Goal: Transaction & Acquisition: Download file/media

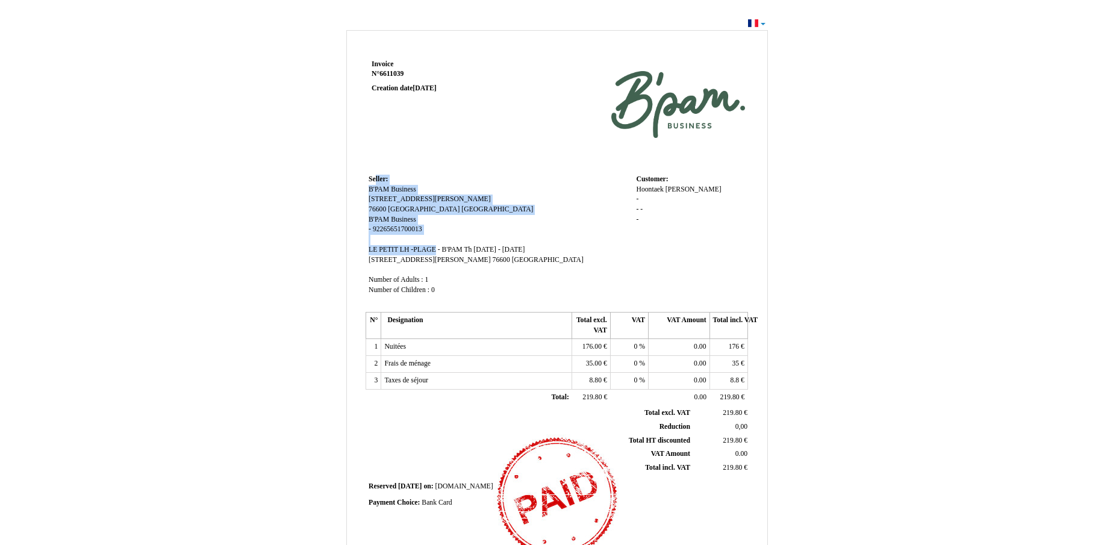
drag, startPoint x: 365, startPoint y: 183, endPoint x: 445, endPoint y: 265, distance: 115.0
click at [445, 265] on div "Invoice Invoice N° 6611039 6611039 Creation date [DATE] Seller: Seller: B'PAM B…" at bounding box center [557, 341] width 386 height 569
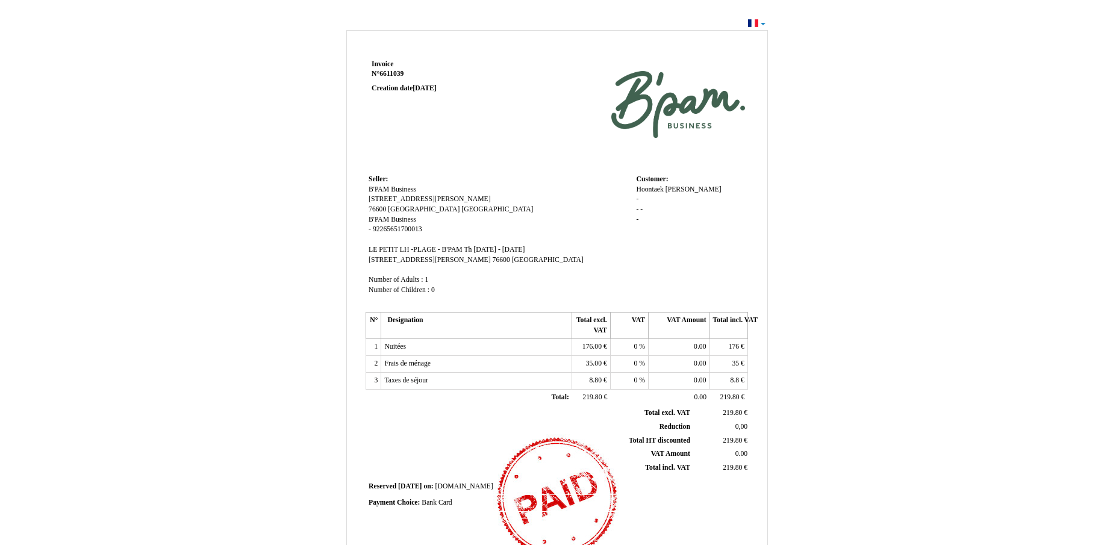
click at [341, 248] on div "Invoice Invoice N° 6611039 6611039 Creation date [DATE] Seller: Seller: B'PAM B…" at bounding box center [557, 367] width 705 height 681
drag, startPoint x: 373, startPoint y: 281, endPoint x: 434, endPoint y: 300, distance: 64.4
click at [433, 300] on td "Seller: Seller: B'PAM Business B'PAM Business [STREET_ADDRESS][PERSON_NAME] [ST…" at bounding box center [500, 240] width 268 height 137
click at [342, 262] on div "Invoice Invoice N° 6611039 6611039 Creation date [DATE] Seller: Seller: B'PAM B…" at bounding box center [557, 367] width 705 height 681
drag, startPoint x: 354, startPoint y: 219, endPoint x: 470, endPoint y: 297, distance: 139.9
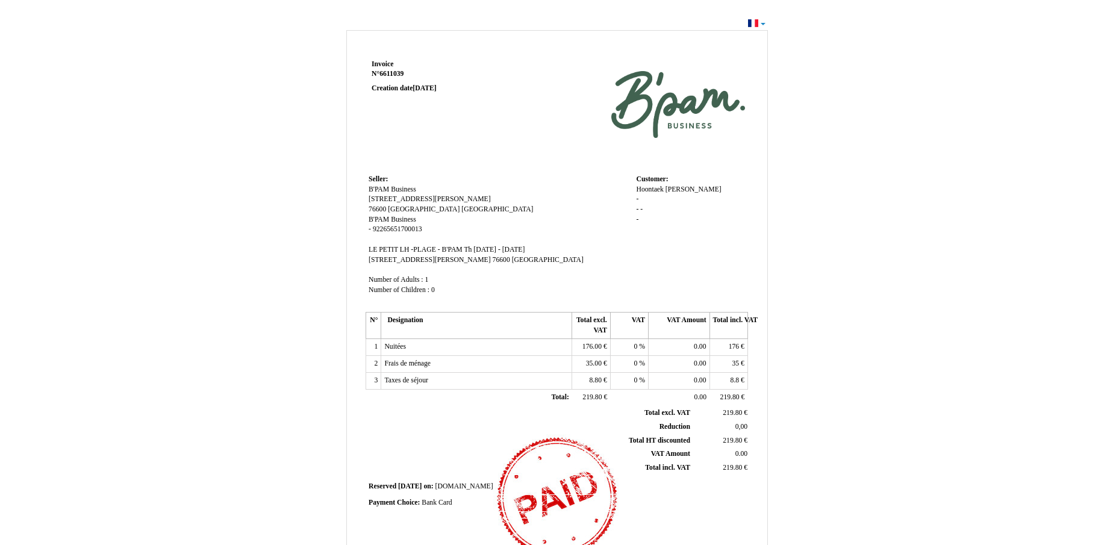
click at [460, 297] on div "Invoice Invoice N° 6611039 6611039 Creation date [DATE] Seller: Seller: B'PAM B…" at bounding box center [557, 370] width 421 height 627
click at [294, 243] on div "Invoice Invoice N° 6611039 6611039 Creation date [DATE] Seller: Seller: B'PAM B…" at bounding box center [557, 367] width 705 height 681
click at [757, 24] on div "Invoice Invoice N° 6611039 6611039 Creation date [DATE] Seller: Seller: B'PAM B…" at bounding box center [556, 362] width 1113 height 694
click at [766, 24] on div "Invoice Invoice N° 6611039 6611039 Creation date [DATE] Seller: Seller: B'PAM B…" at bounding box center [556, 362] width 1113 height 694
click at [758, 27] on div "Invoice Invoice N° 6611039 6611039 Creation date [DATE] Seller: Seller: B'PAM B…" at bounding box center [557, 367] width 705 height 681
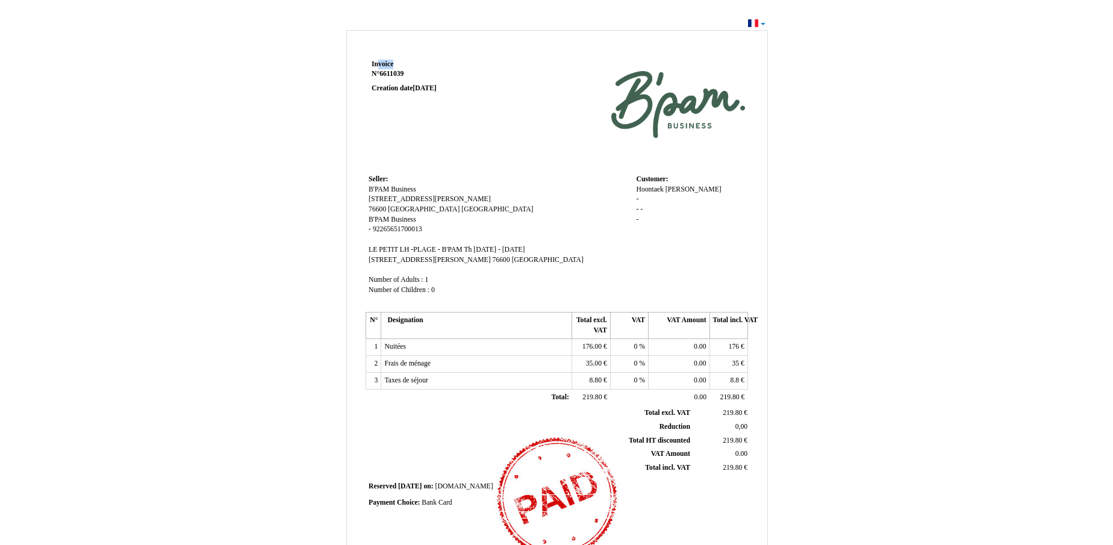
click at [758, 27] on div "Invoice Invoice N° 6611039 6611039 Creation date [DATE] Seller: Seller: B'PAM B…" at bounding box center [557, 367] width 705 height 681
click at [760, 25] on div "Invoice Invoice N° 6611039 6611039 Creation date [DATE] Seller: Seller: B'PAM B…" at bounding box center [556, 362] width 1113 height 694
click at [759, 23] on div "Invoice Invoice N° 6611039 6611039 Creation date [DATE] Seller: Seller: B'PAM B…" at bounding box center [556, 362] width 1113 height 694
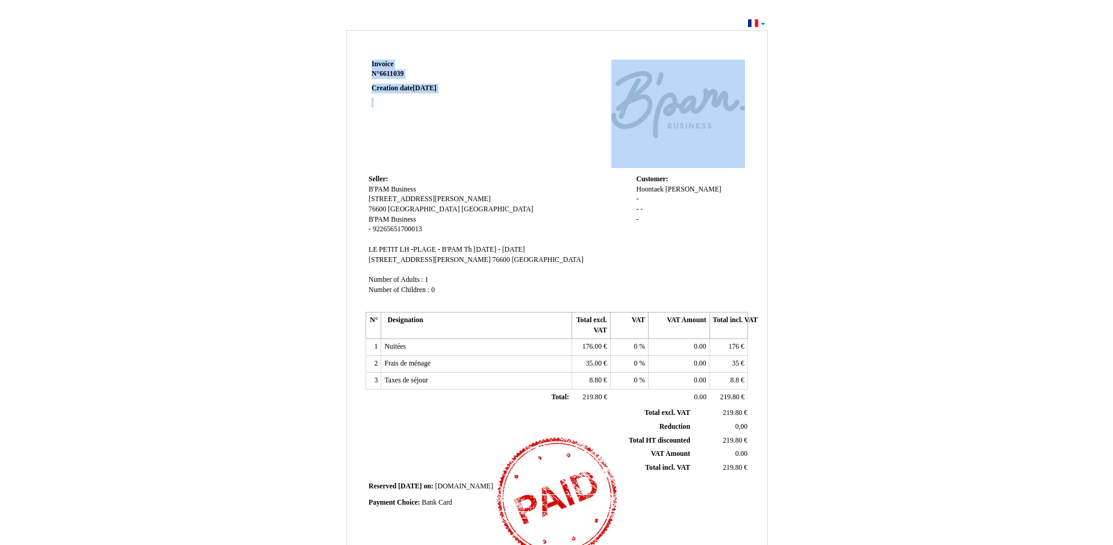
click at [813, 57] on div "Invoice Invoice N° 6611039 6611039 Creation date [DATE] Seller: Seller: B'PAM B…" at bounding box center [557, 367] width 705 height 681
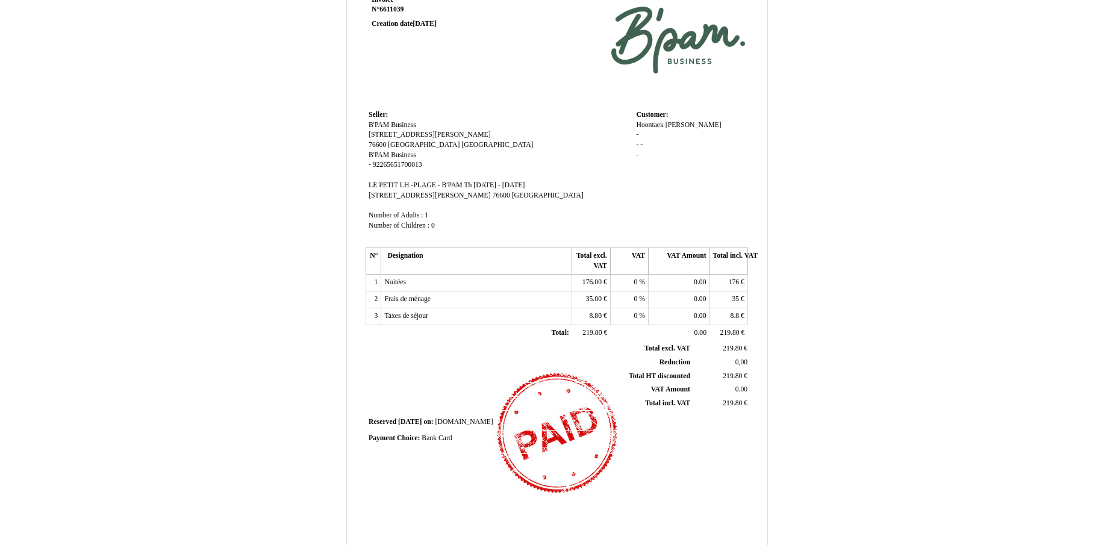
click at [848, 266] on div "Invoice Invoice N° 6611039 6611039 Creation date [DATE] Seller: Seller: B'PAM B…" at bounding box center [557, 303] width 705 height 681
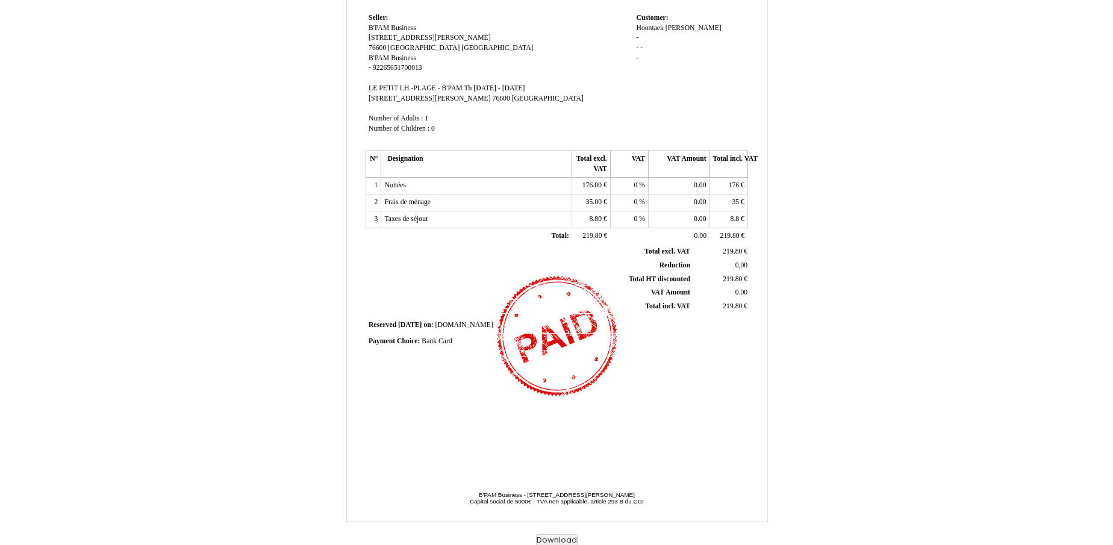
scroll to position [163, 0]
click at [406, 327] on strong "Reserved Reserved [DATE] [DATE] on: on:" at bounding box center [402, 323] width 67 height 8
click at [414, 348] on td "Payment Choice: Payment Choice: Bank Card Bank Card" at bounding box center [557, 340] width 383 height 16
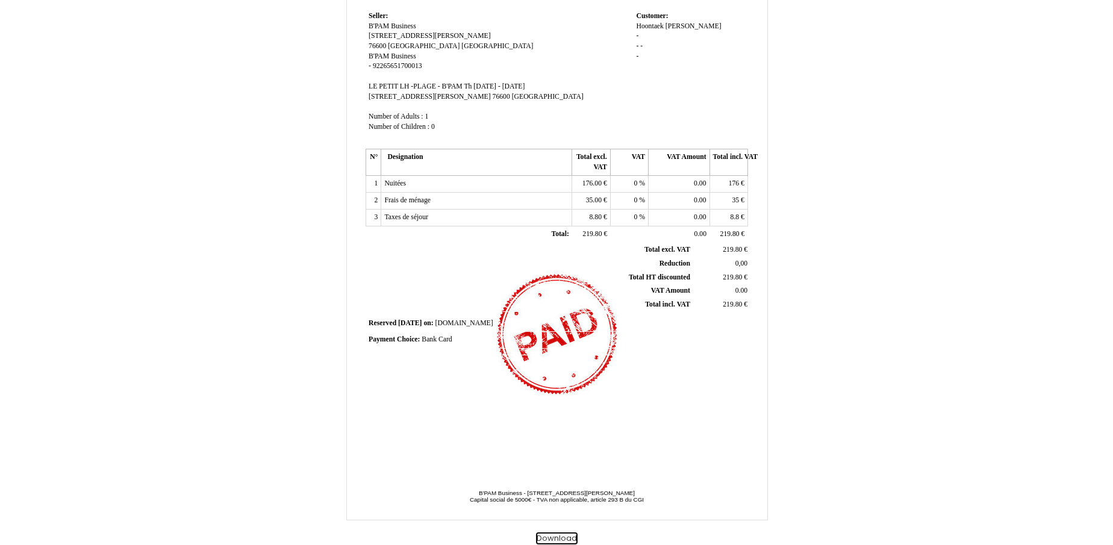
click at [552, 536] on button "Download" at bounding box center [557, 539] width 42 height 13
click at [246, 186] on div "Invoice Invoice N° 6611039 6611039 Creation date [DATE] Seller: Seller: B'PAM B…" at bounding box center [557, 204] width 705 height 681
